Goal: Information Seeking & Learning: Learn about a topic

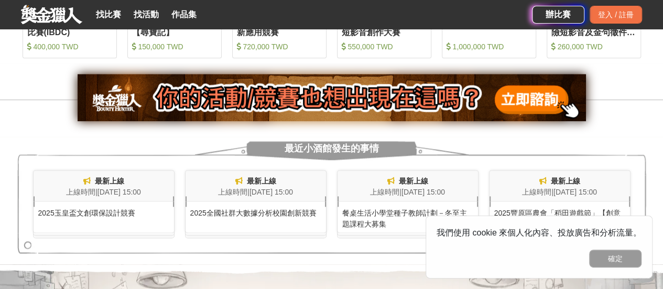
scroll to position [629, 0]
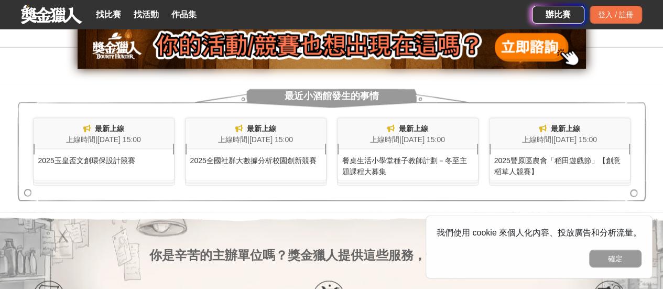
click at [396, 153] on div "餐桌生活小學堂種子教師計劃－冬至主題課程大募集" at bounding box center [408, 164] width 142 height 31
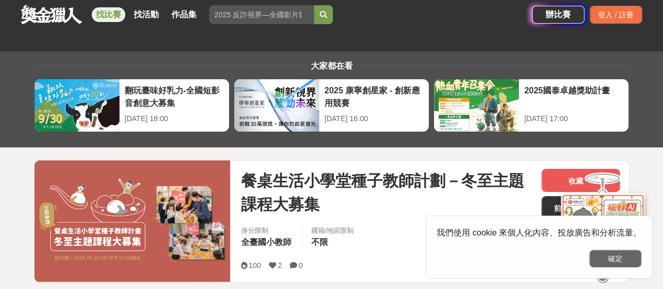
click at [606, 262] on button "確定" at bounding box center [615, 259] width 52 height 18
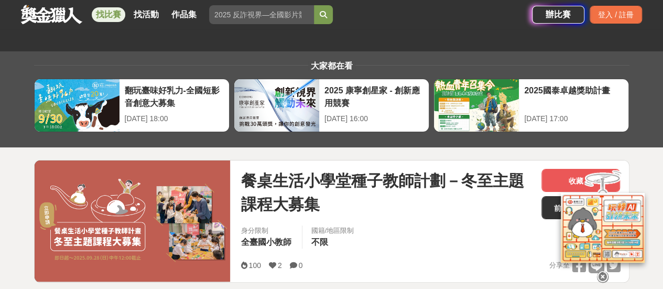
click at [599, 273] on icon at bounding box center [603, 277] width 12 height 12
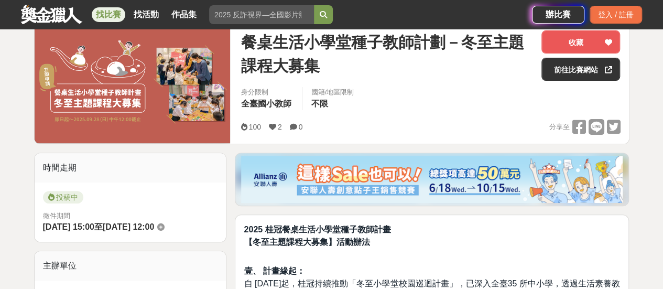
scroll to position [157, 0]
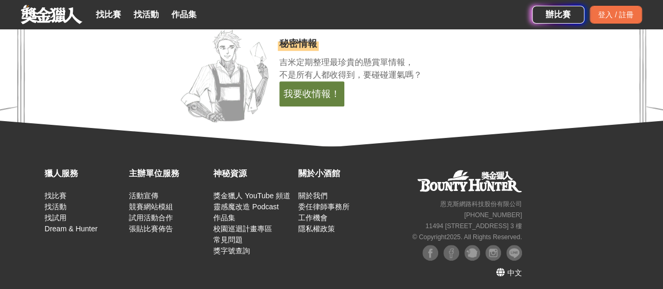
scroll to position [2215, 0]
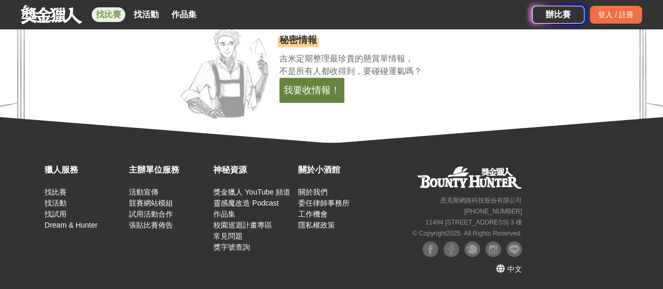
click at [106, 16] on link "找比賽" at bounding box center [109, 14] width 34 height 15
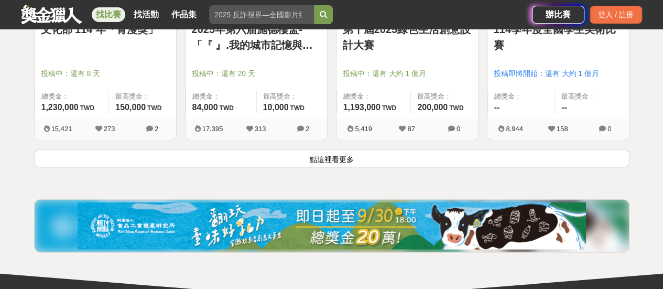
scroll to position [1468, 0]
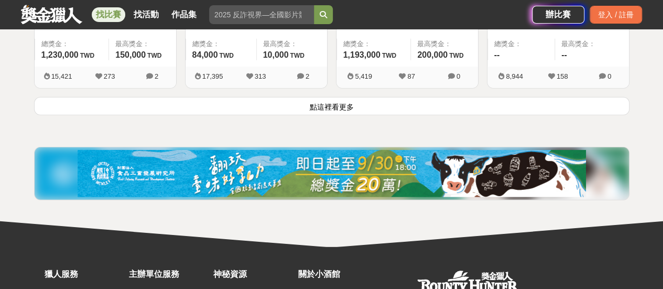
click at [351, 106] on button "點這裡看更多" at bounding box center [331, 106] width 595 height 18
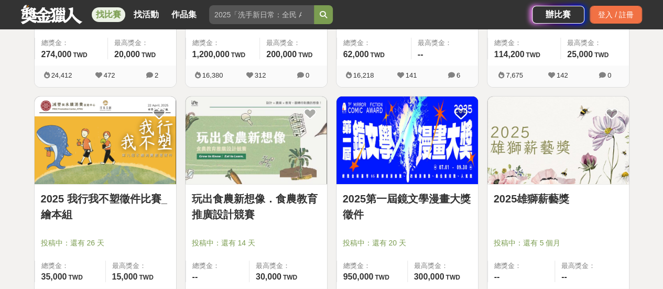
scroll to position [1940, 0]
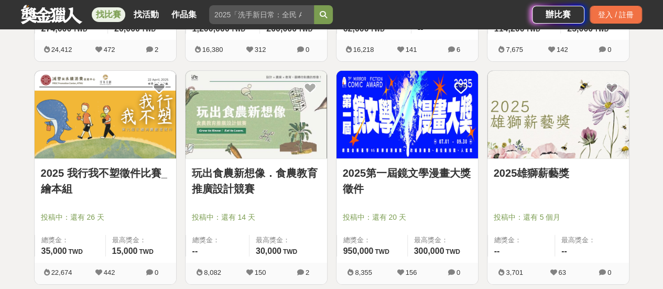
click at [512, 119] on img at bounding box center [559, 115] width 142 height 88
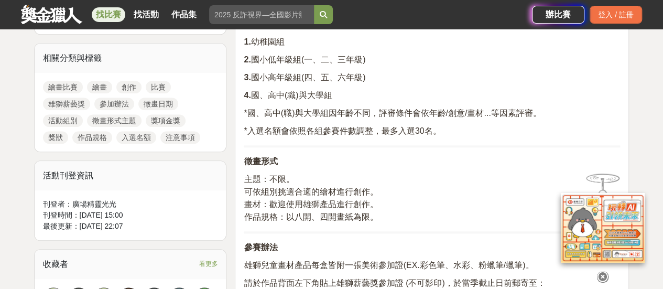
scroll to position [524, 0]
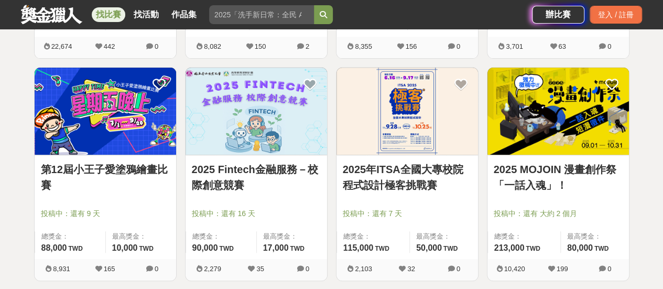
scroll to position [2149, 0]
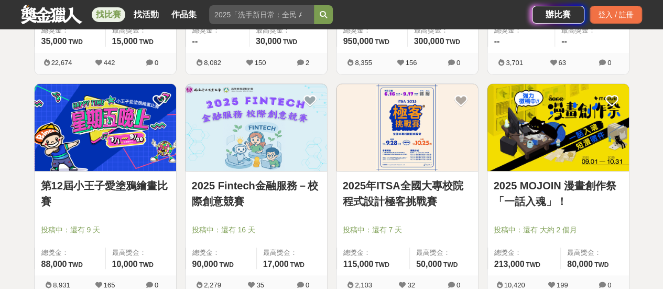
click at [222, 114] on img at bounding box center [257, 128] width 142 height 88
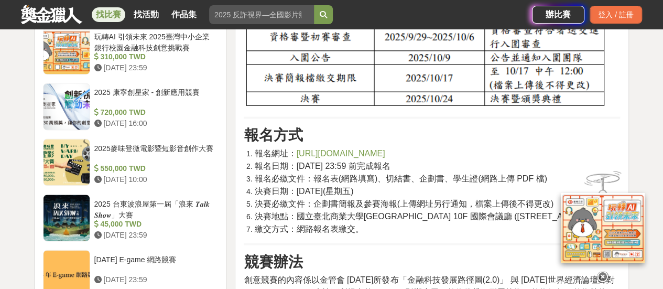
scroll to position [786, 0]
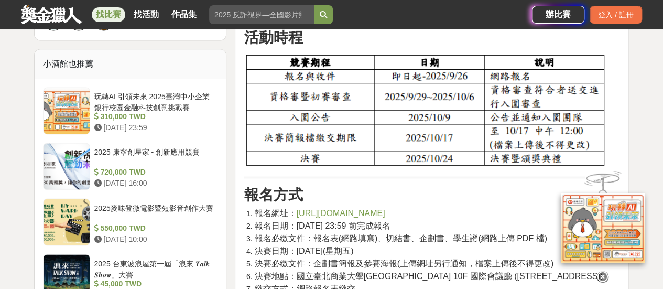
click at [603, 275] on icon at bounding box center [603, 276] width 12 height 12
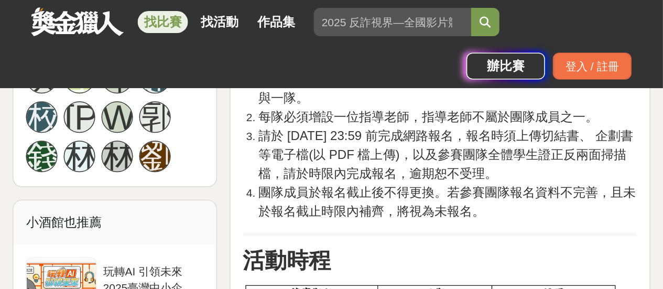
scroll to position [908, 0]
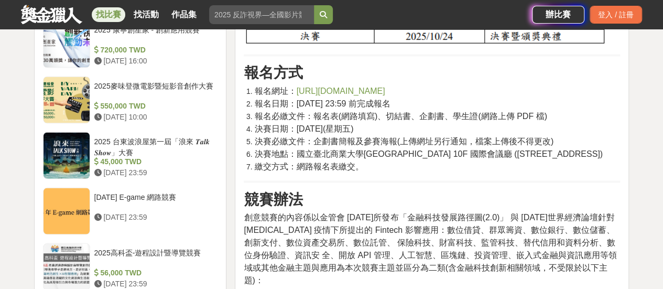
drag, startPoint x: 350, startPoint y: 115, endPoint x: 524, endPoint y: 174, distance: 184.0
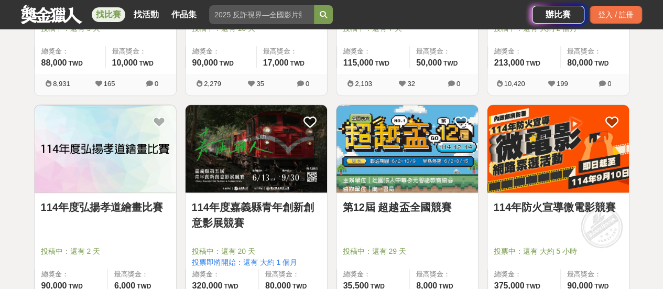
scroll to position [2359, 0]
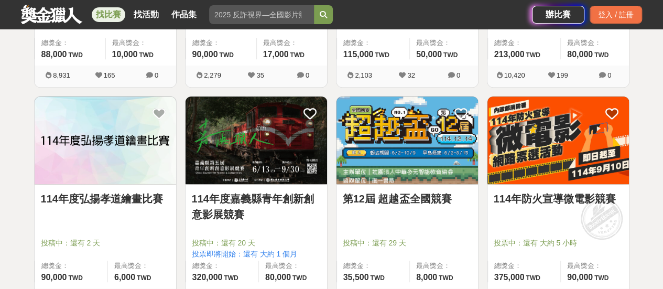
click at [426, 164] on img at bounding box center [408, 140] width 142 height 88
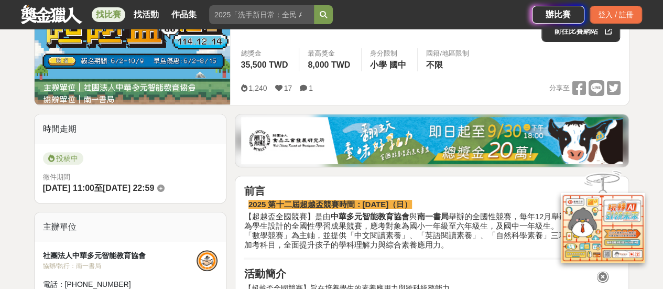
scroll to position [210, 0]
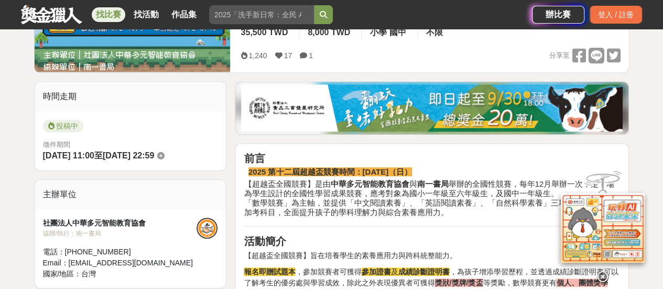
click at [601, 269] on icon at bounding box center [603, 275] width 12 height 12
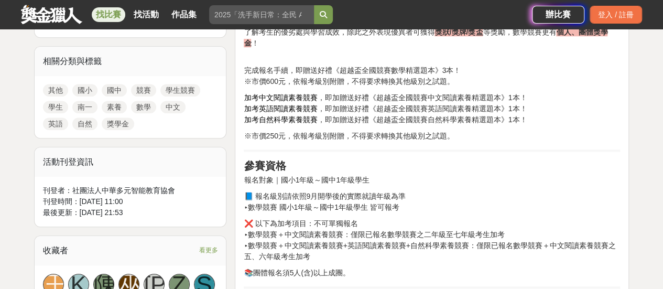
scroll to position [524, 0]
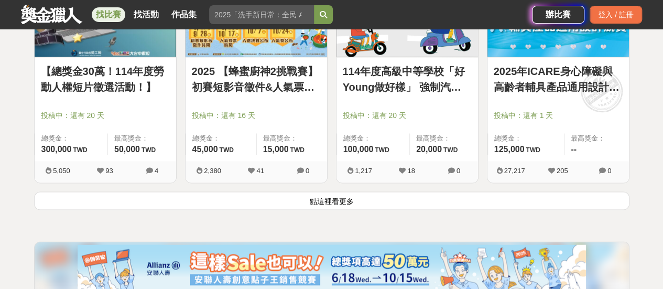
scroll to position [2726, 0]
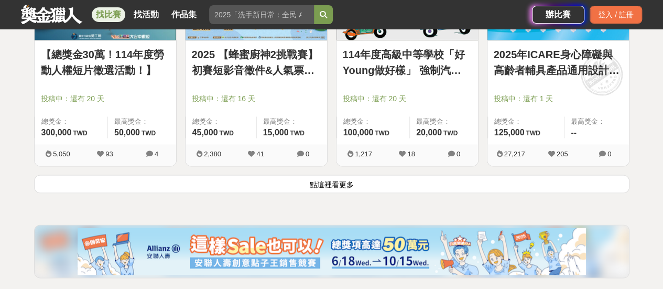
click at [277, 177] on button "點這裡看更多" at bounding box center [331, 184] width 595 height 18
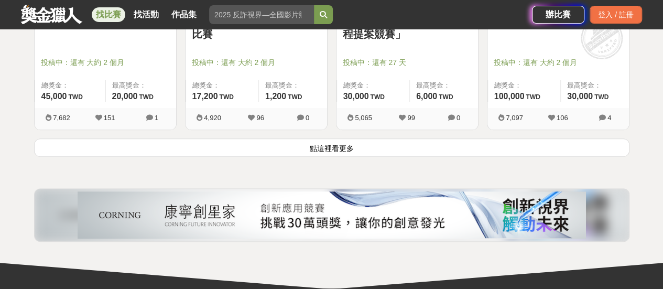
scroll to position [4141, 0]
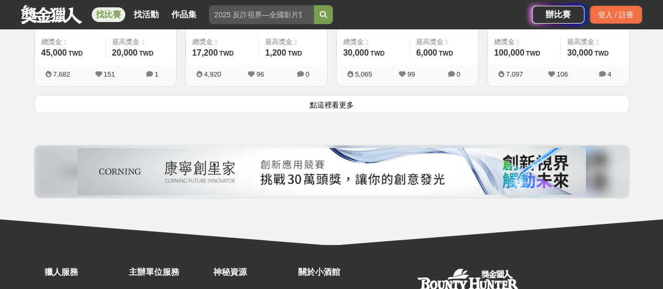
drag, startPoint x: 319, startPoint y: 95, endPoint x: 335, endPoint y: 96, distance: 15.8
click at [320, 95] on button "點這裡看更多" at bounding box center [331, 104] width 595 height 18
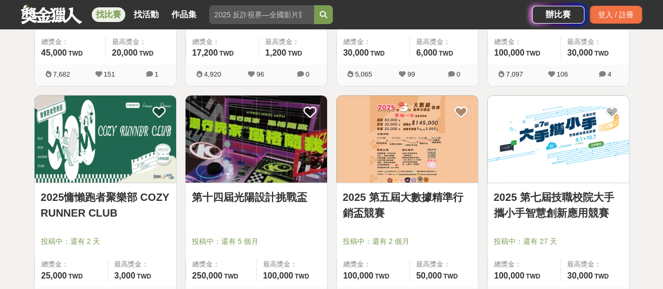
click at [397, 157] on img at bounding box center [408, 139] width 142 height 88
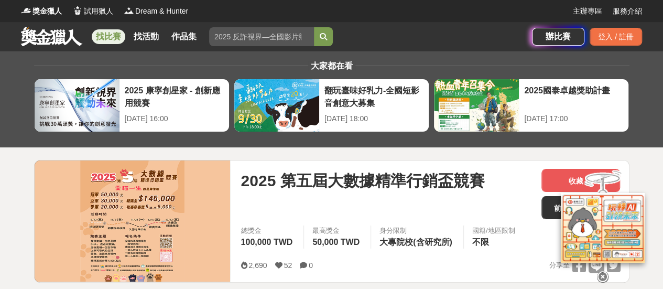
click at [602, 274] on icon at bounding box center [603, 277] width 12 height 12
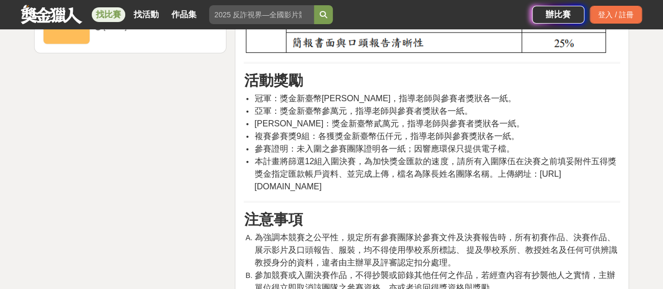
scroll to position [1520, 0]
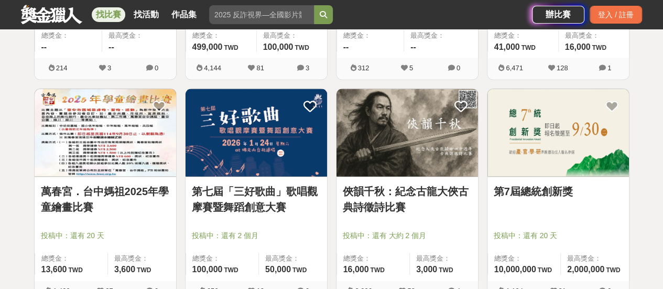
scroll to position [5032, 0]
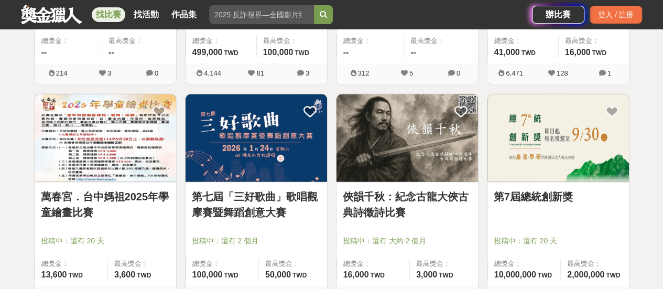
click at [578, 126] on img at bounding box center [559, 138] width 142 height 88
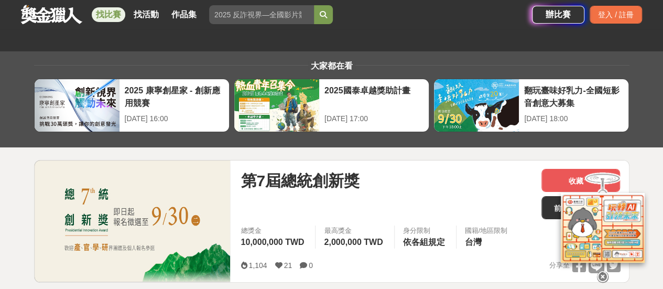
scroll to position [157, 0]
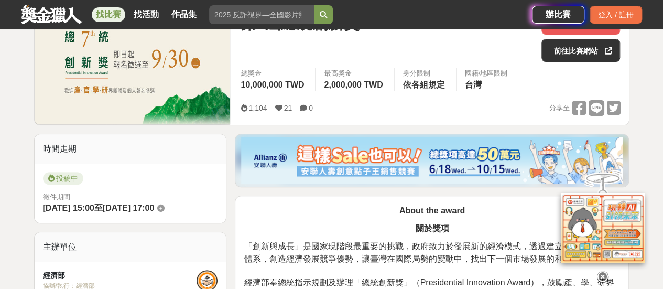
drag, startPoint x: 659, startPoint y: 196, endPoint x: 650, endPoint y: 225, distance: 30.3
drag, startPoint x: 648, startPoint y: 228, endPoint x: 601, endPoint y: 270, distance: 63.9
click at [601, 270] on icon at bounding box center [603, 276] width 12 height 12
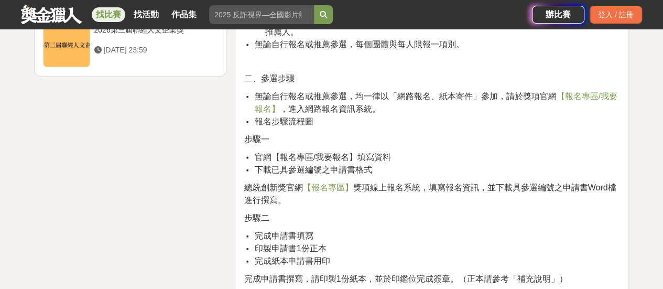
scroll to position [1573, 0]
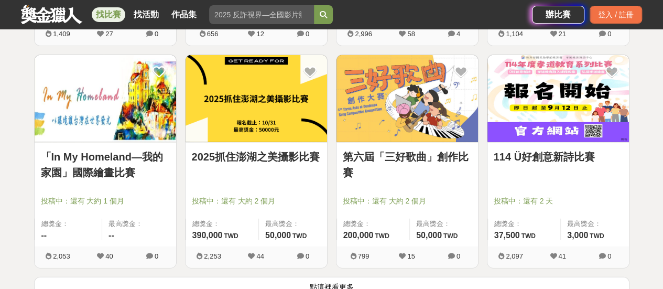
scroll to position [5399, 0]
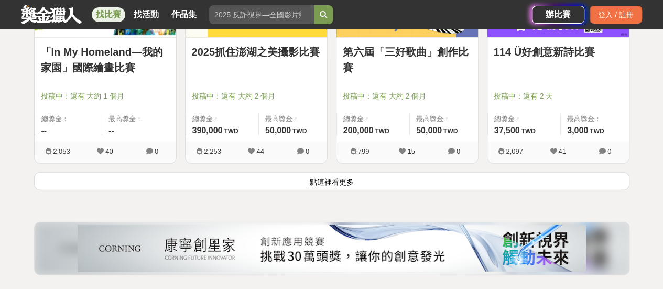
click at [338, 175] on button "點這裡看更多" at bounding box center [331, 181] width 595 height 18
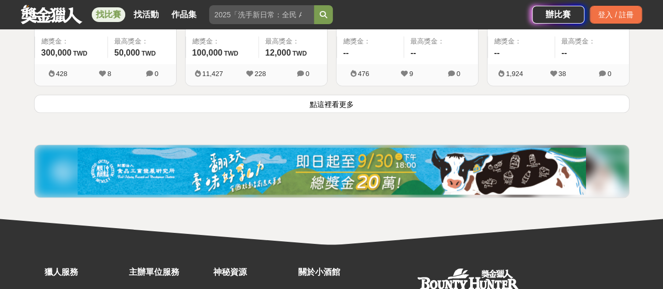
scroll to position [6815, 0]
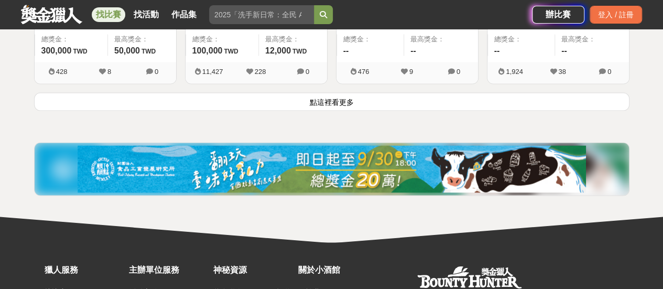
click at [346, 94] on button "點這裡看更多" at bounding box center [331, 101] width 595 height 18
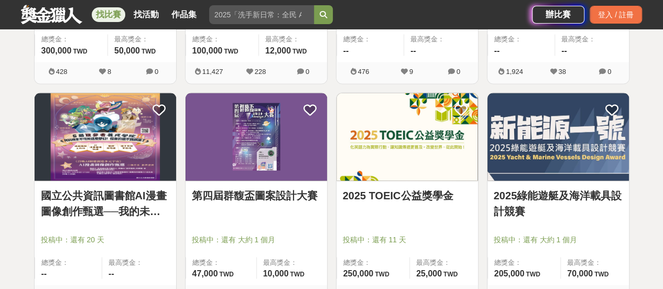
scroll to position [6867, 0]
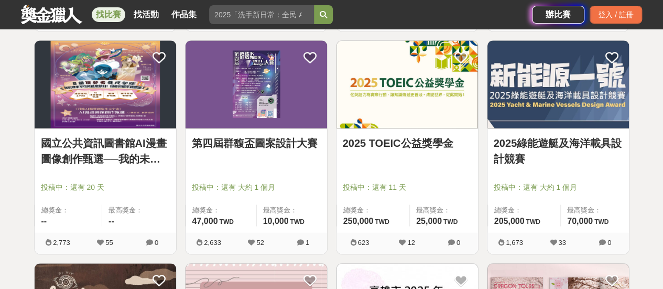
click at [418, 60] on img at bounding box center [408, 84] width 142 height 88
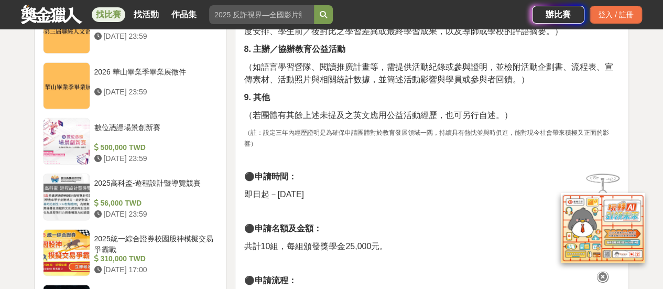
scroll to position [1206, 0]
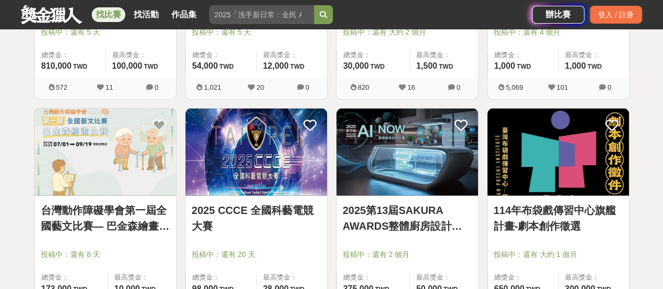
scroll to position [7286, 0]
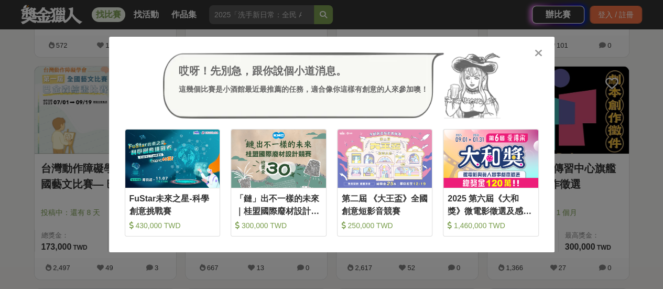
click at [538, 50] on icon at bounding box center [539, 53] width 8 height 10
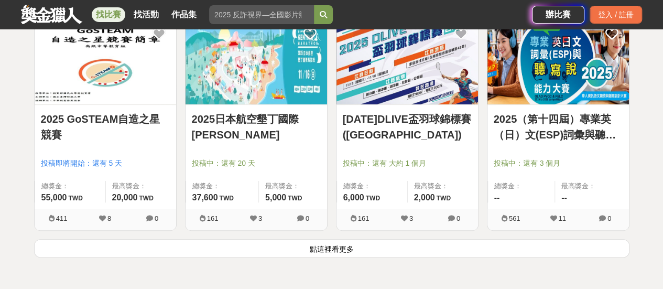
scroll to position [8020, 0]
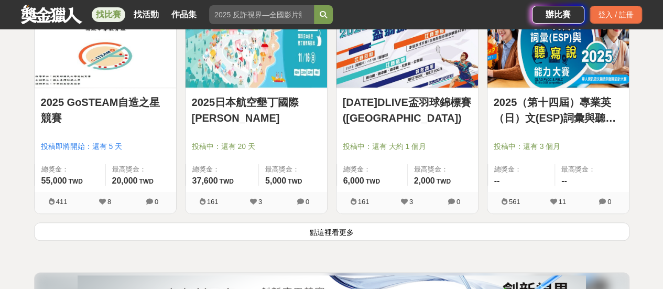
click at [308, 222] on button "點這裡看更多" at bounding box center [331, 231] width 595 height 18
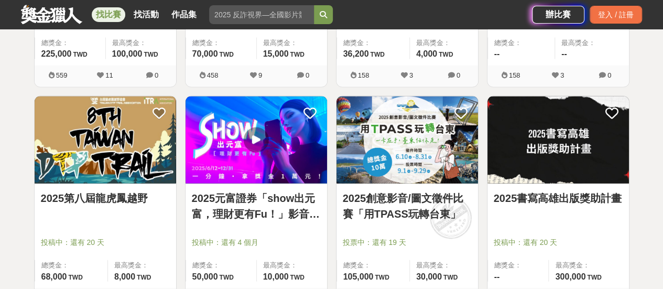
scroll to position [9069, 0]
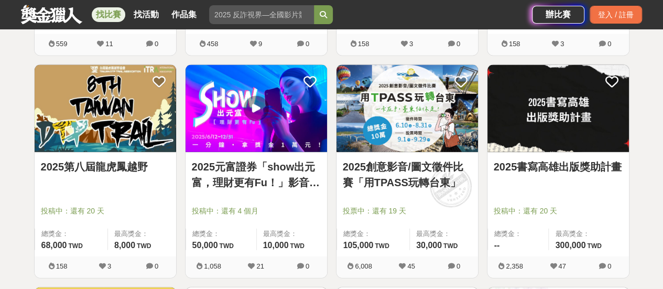
click at [544, 117] on img at bounding box center [559, 109] width 142 height 88
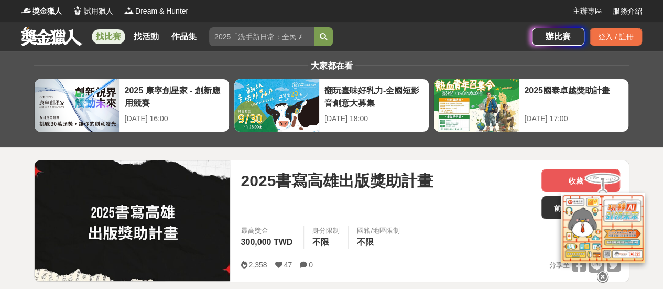
scroll to position [157, 0]
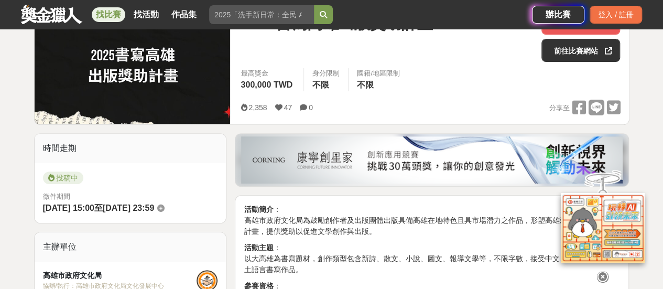
click at [600, 272] on icon at bounding box center [603, 277] width 12 height 12
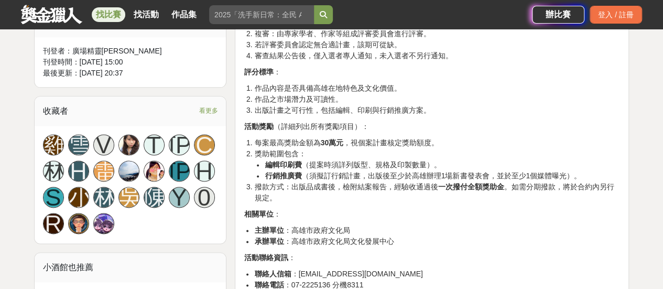
scroll to position [734, 0]
